Goal: Obtain resource: Download file/media

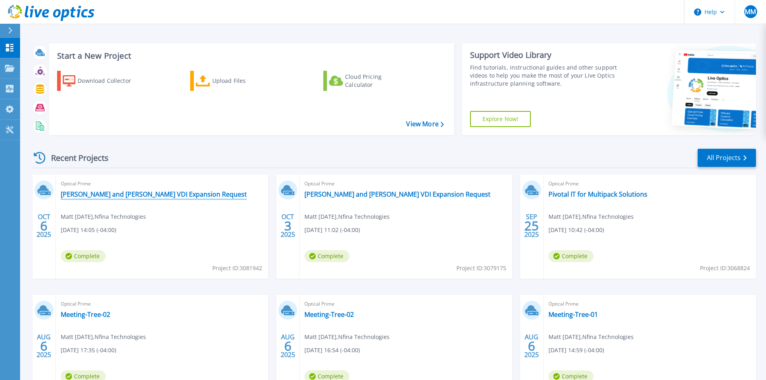
click at [95, 195] on link "[PERSON_NAME] and [PERSON_NAME] VDI Expansion Request" at bounding box center [154, 194] width 186 height 8
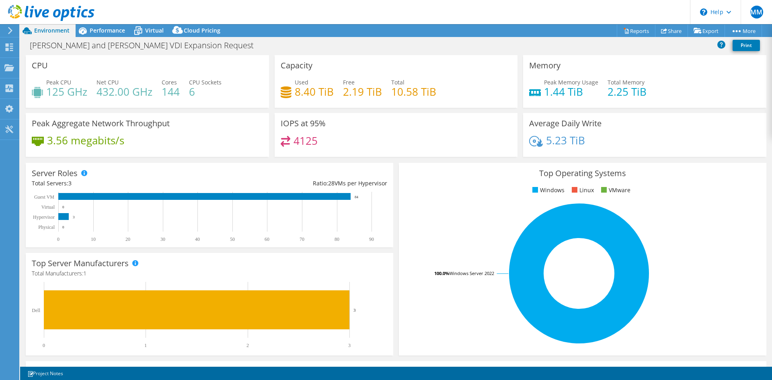
select select "USD"
click at [706, 32] on link "Export" at bounding box center [706, 31] width 37 height 12
click at [675, 43] on link "vSAN ReadyNode Sizer" at bounding box center [688, 45] width 76 height 17
click at [628, 29] on link "Reports" at bounding box center [636, 31] width 39 height 12
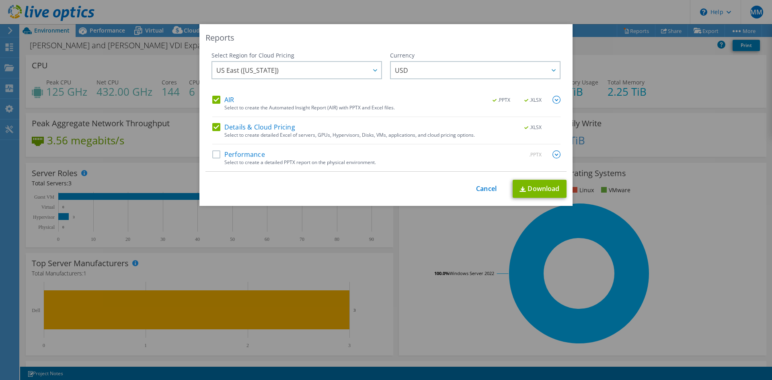
click at [213, 157] on label "Performance" at bounding box center [238, 154] width 53 height 8
click at [0, 0] on input "Performance" at bounding box center [0, 0] width 0 height 0
click at [531, 191] on link "Download" at bounding box center [540, 189] width 54 height 18
click at [485, 186] on link "Cancel" at bounding box center [486, 189] width 21 height 8
